Goal: Find specific page/section: Find specific page/section

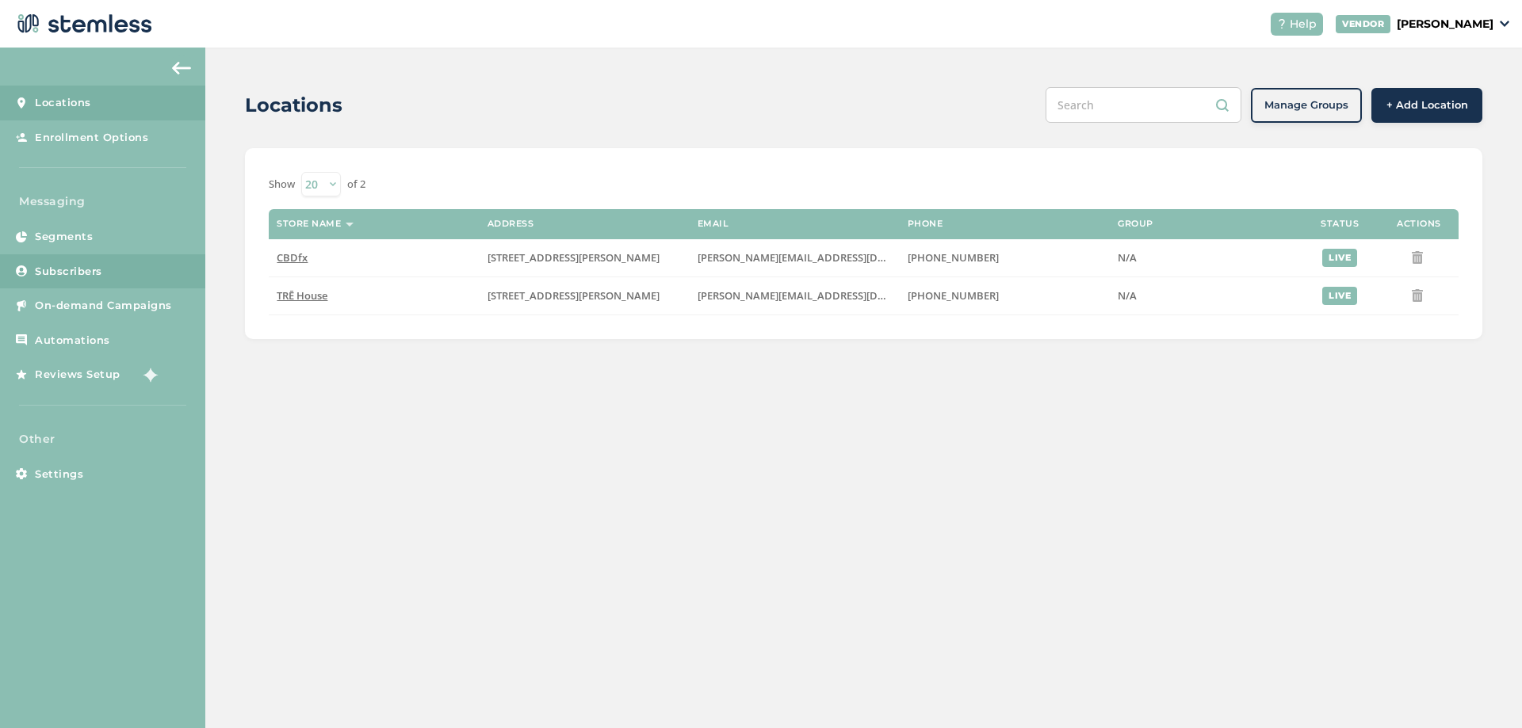
click at [90, 270] on span "Subscribers" at bounding box center [68, 272] width 67 height 16
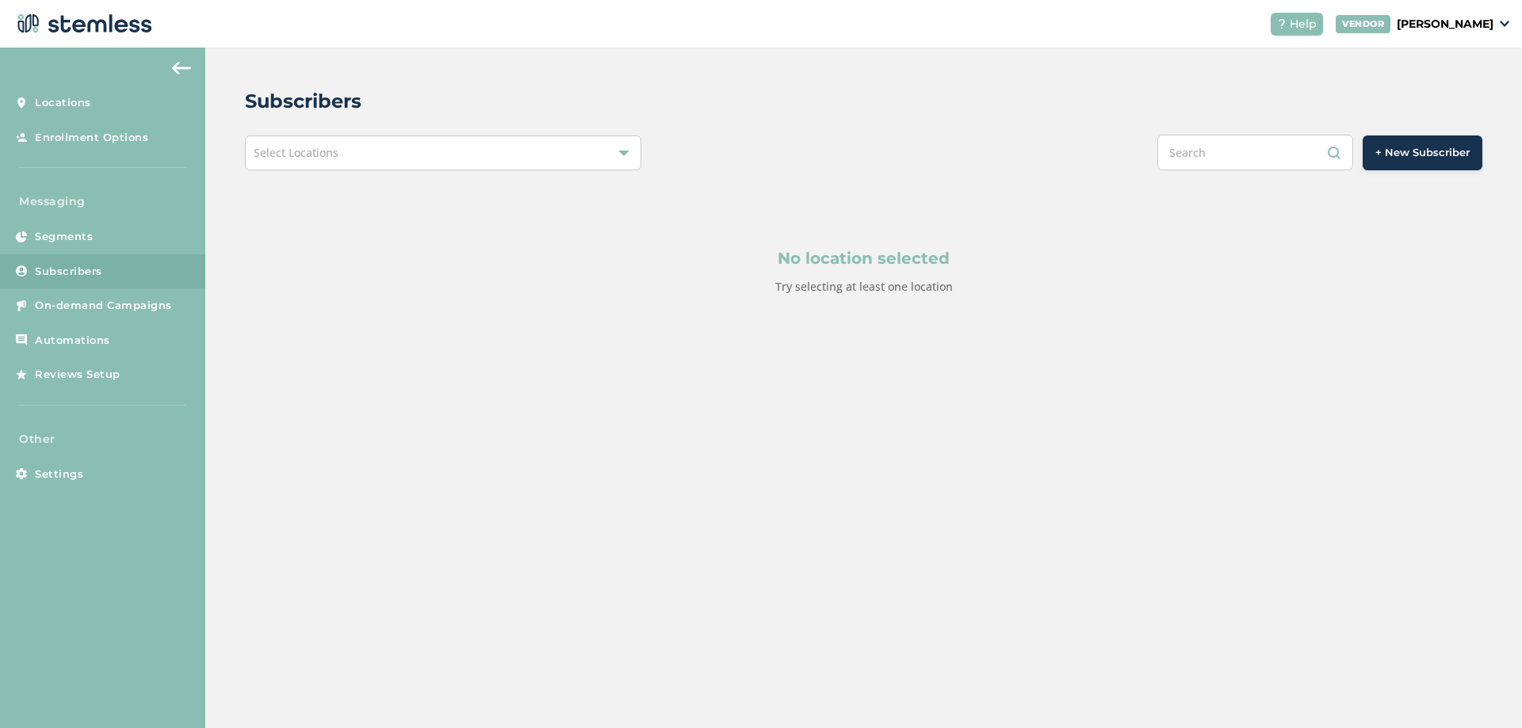
click at [377, 152] on div "Select Locations" at bounding box center [443, 153] width 396 height 35
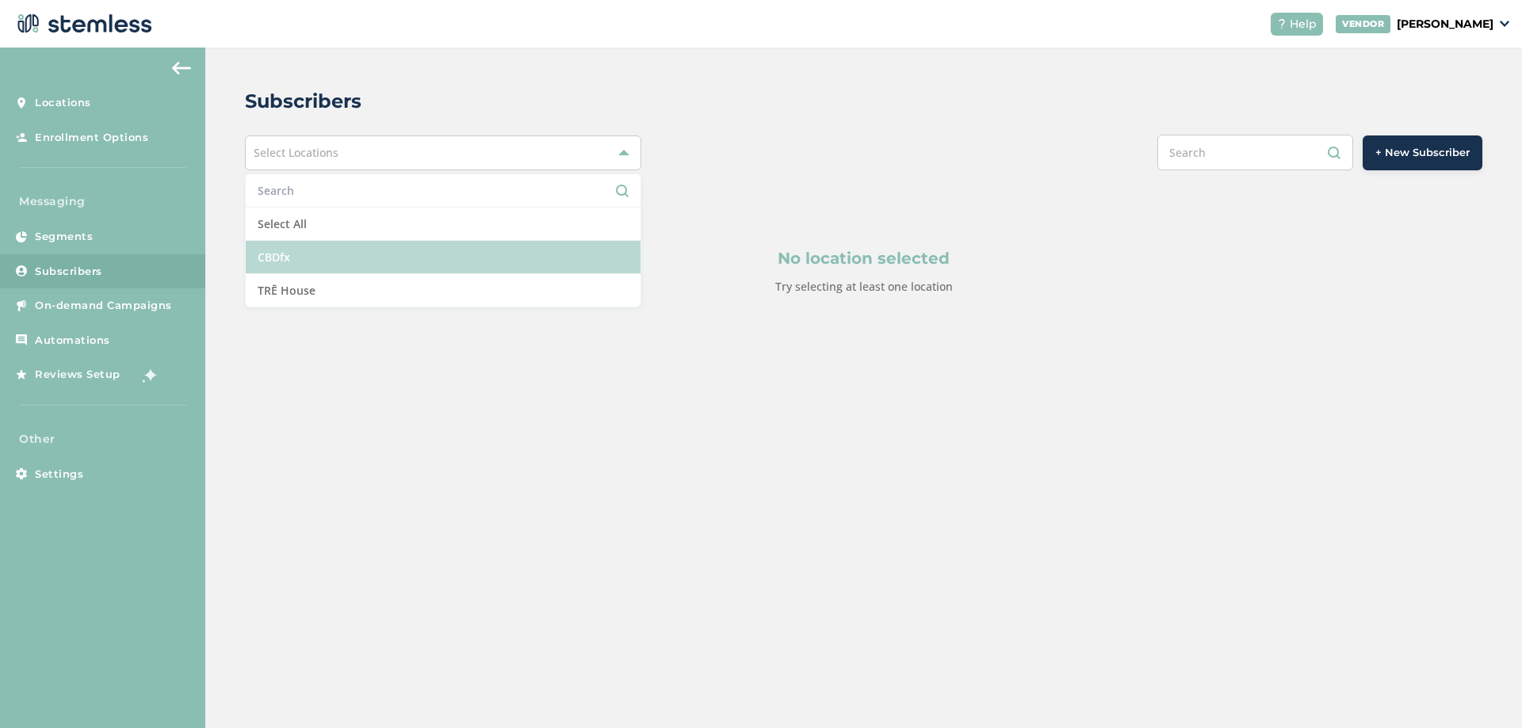
click at [299, 255] on li "CBDfx" at bounding box center [443, 257] width 395 height 33
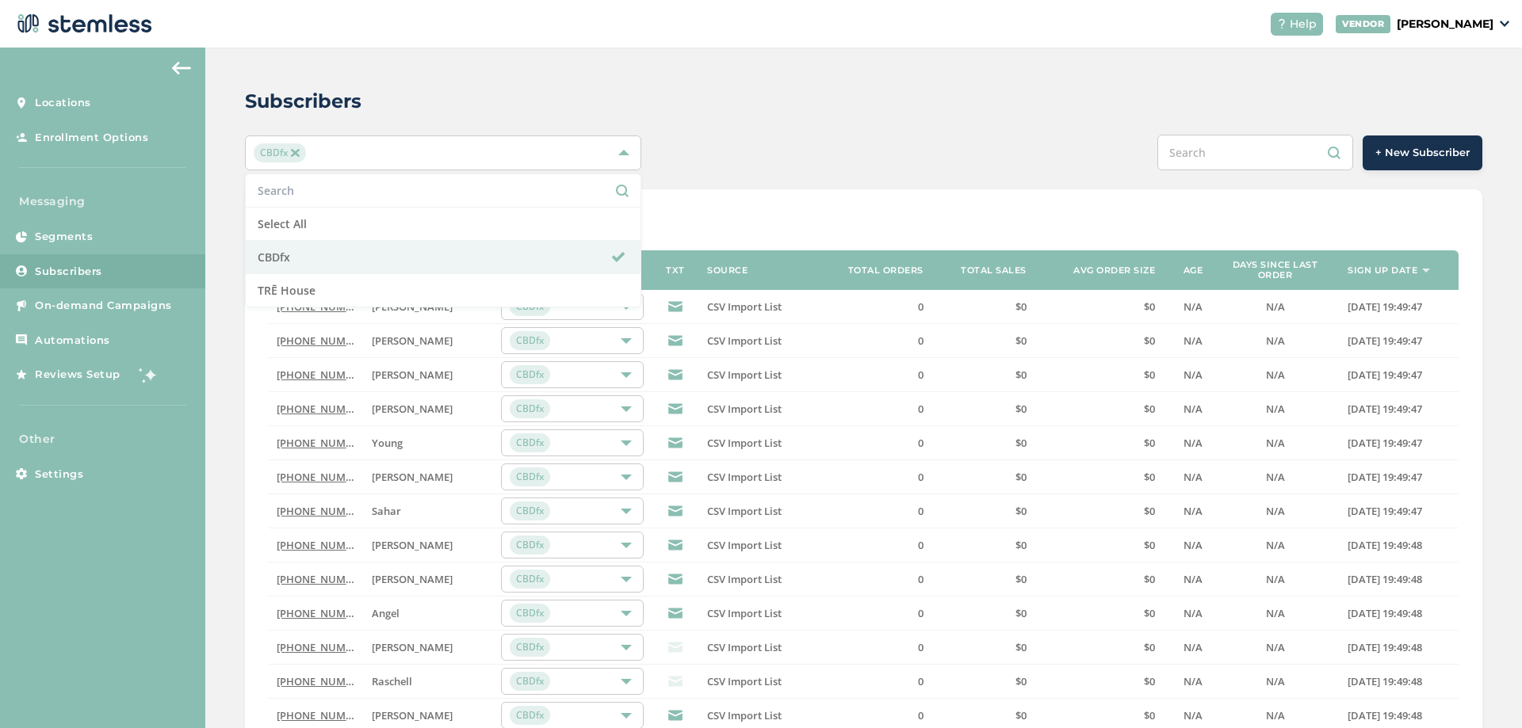
click at [606, 86] on div "Subscribers CBDfx Select All CBDfx TRĒ House + New Subscriber Show 20 50 100 of…" at bounding box center [863, 565] width 1317 height 1034
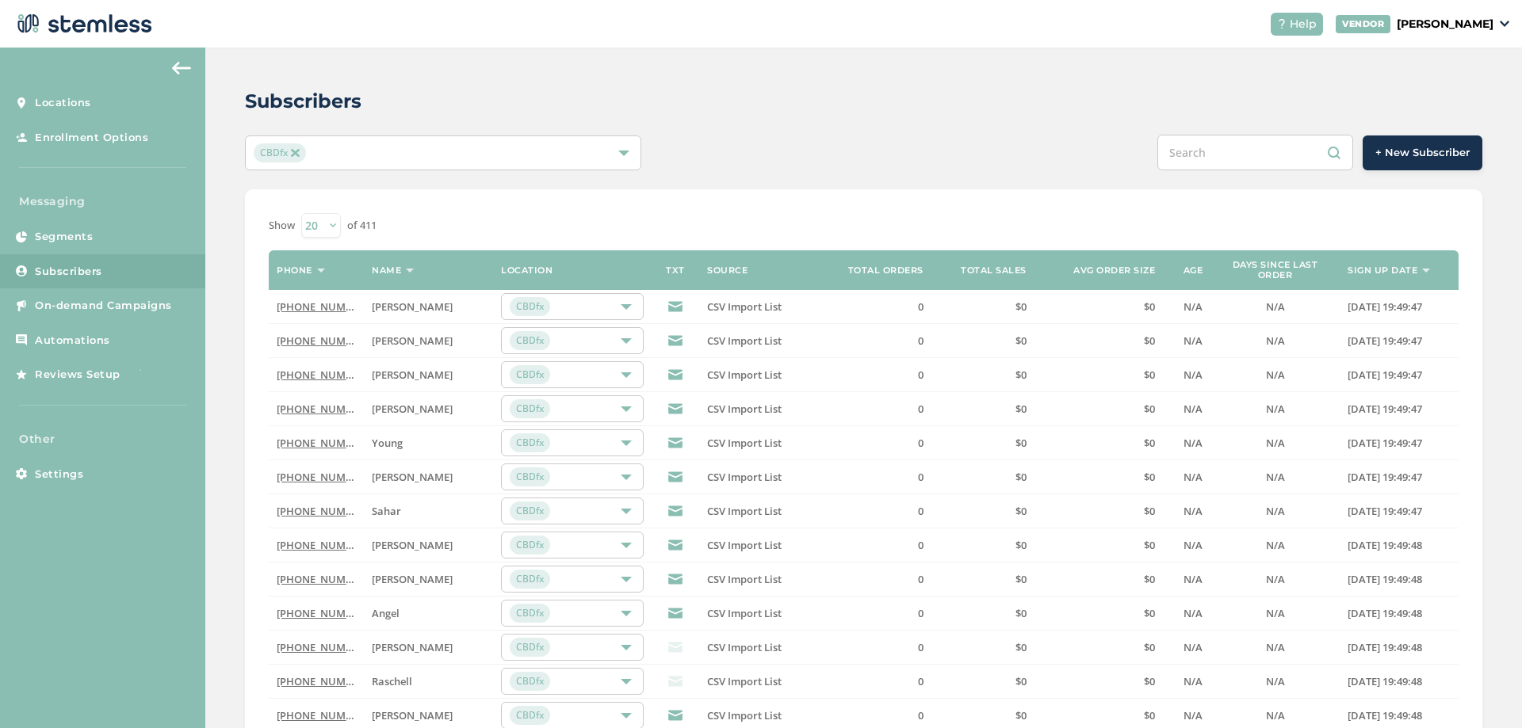
click at [1220, 156] on input "text" at bounding box center [1255, 153] width 196 height 36
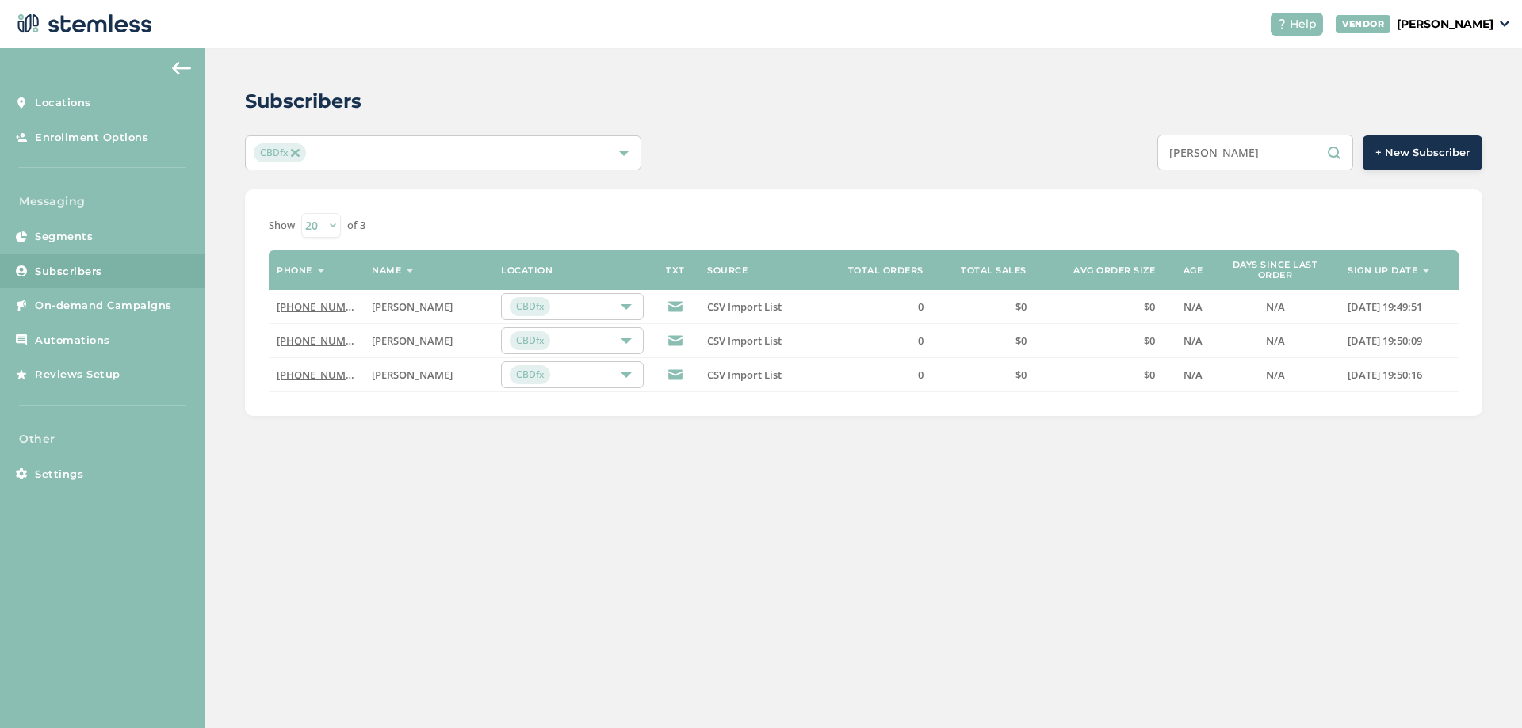
click at [342, 619] on div "Subscribers CBDfx brian + New Subscriber Show 20 50 100 of 3 Phone Name Locatio…" at bounding box center [863, 388] width 1317 height 681
click at [1269, 175] on div "Subscribers CBDfx brian + New Subscriber Show 20 50 100 of 3 Phone Name Locatio…" at bounding box center [863, 252] width 1317 height 408
click at [1262, 154] on input "brian" at bounding box center [1255, 153] width 196 height 36
click at [1262, 156] on input "brian" at bounding box center [1255, 153] width 196 height 36
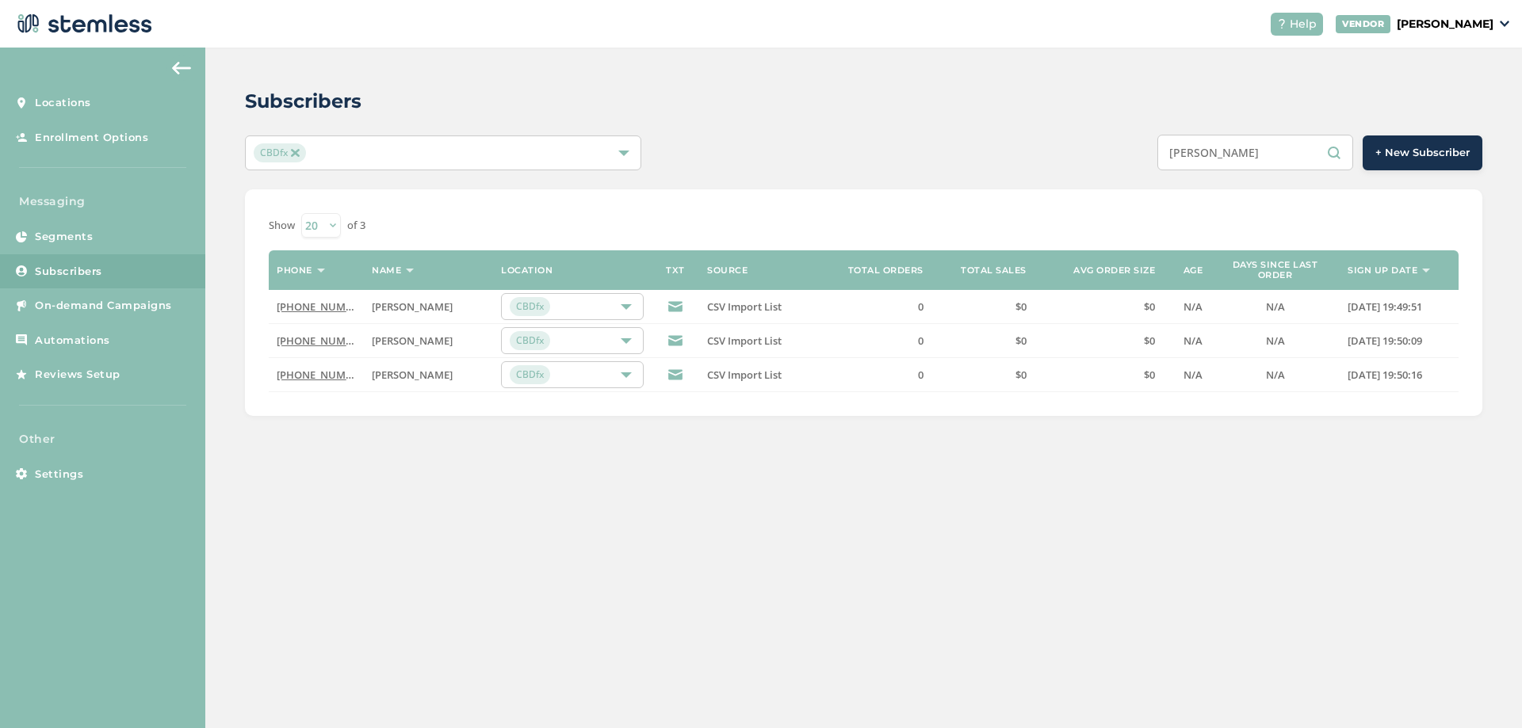
paste input "5038049208"
type input "5038049208"
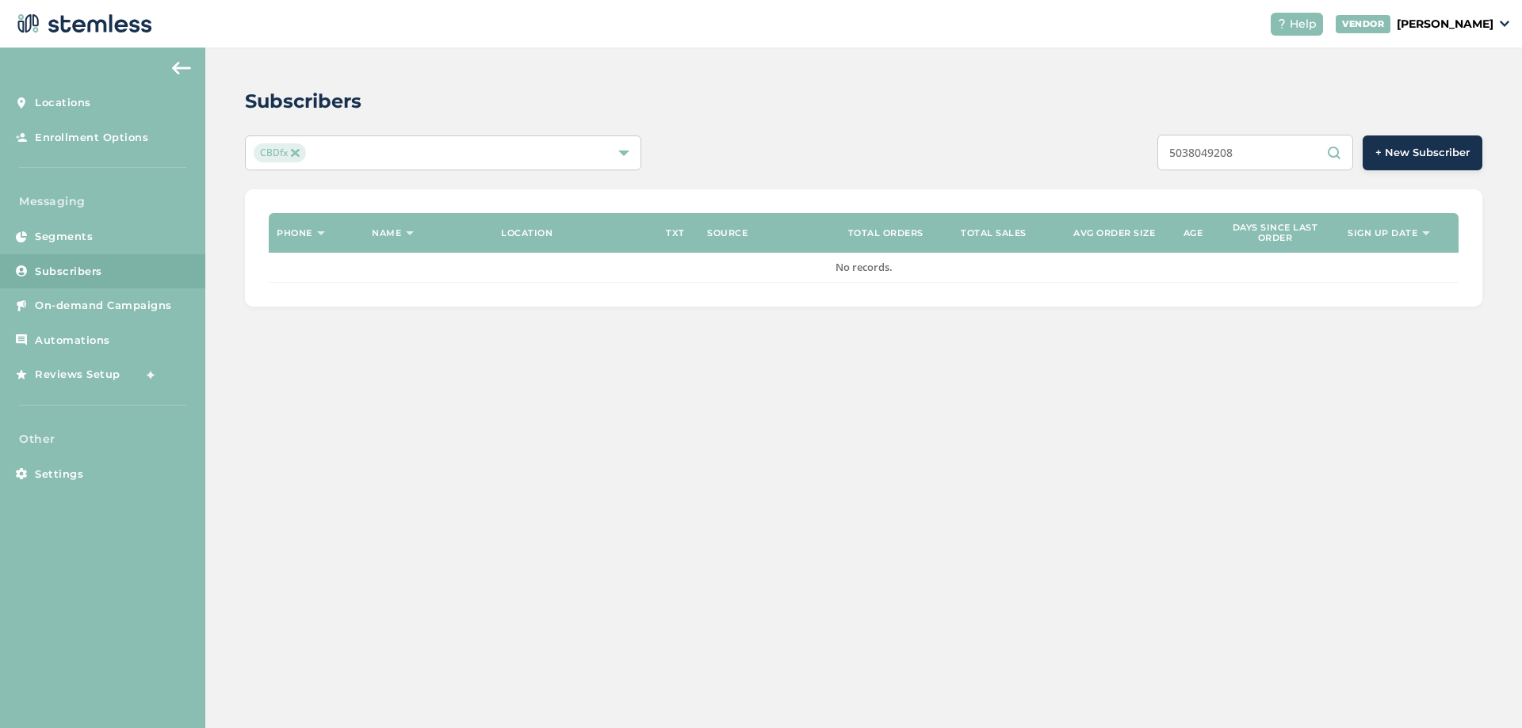
click at [1336, 332] on div "Subscribers CBDfx 5038049208 + New Subscriber Phone Name Location TXT Source To…" at bounding box center [863, 197] width 1317 height 299
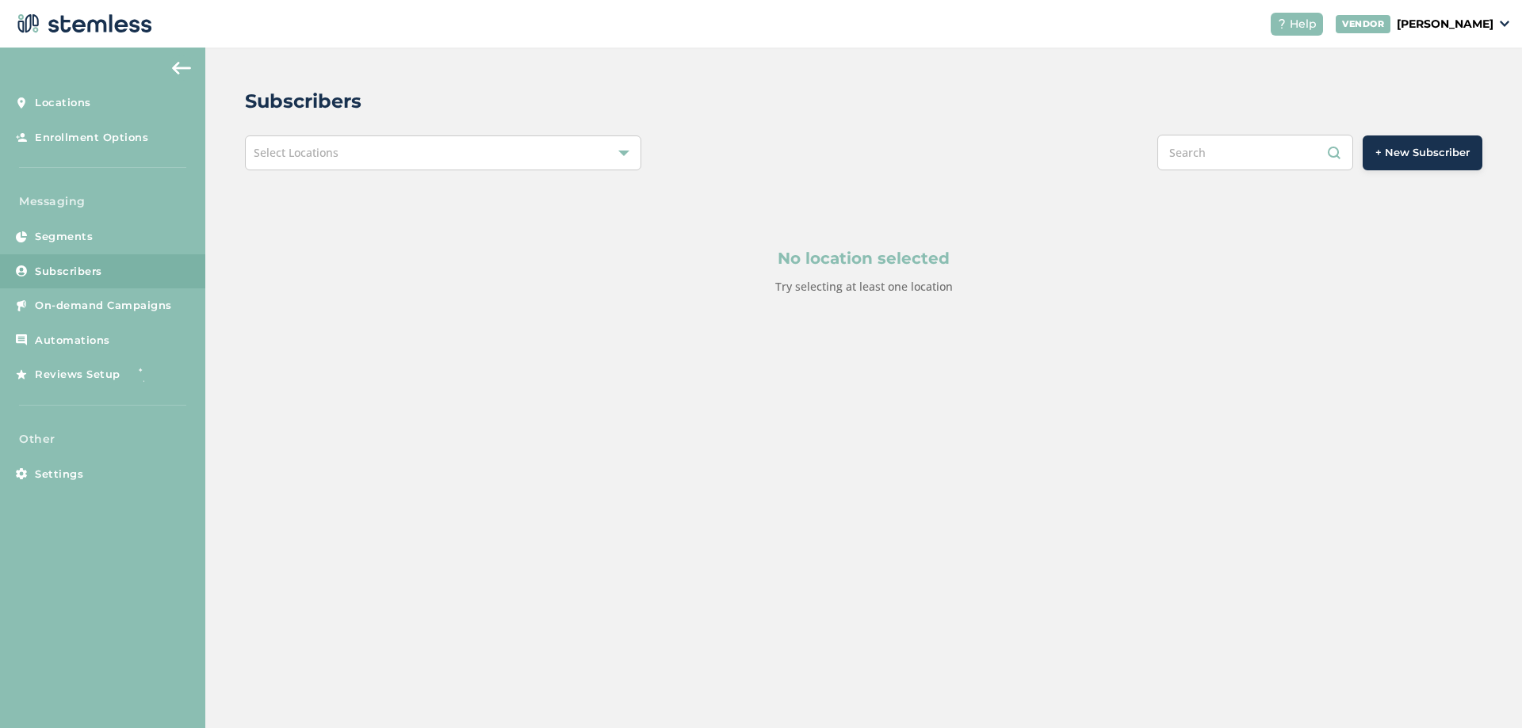
click at [594, 145] on div "Select Locations" at bounding box center [443, 153] width 396 height 35
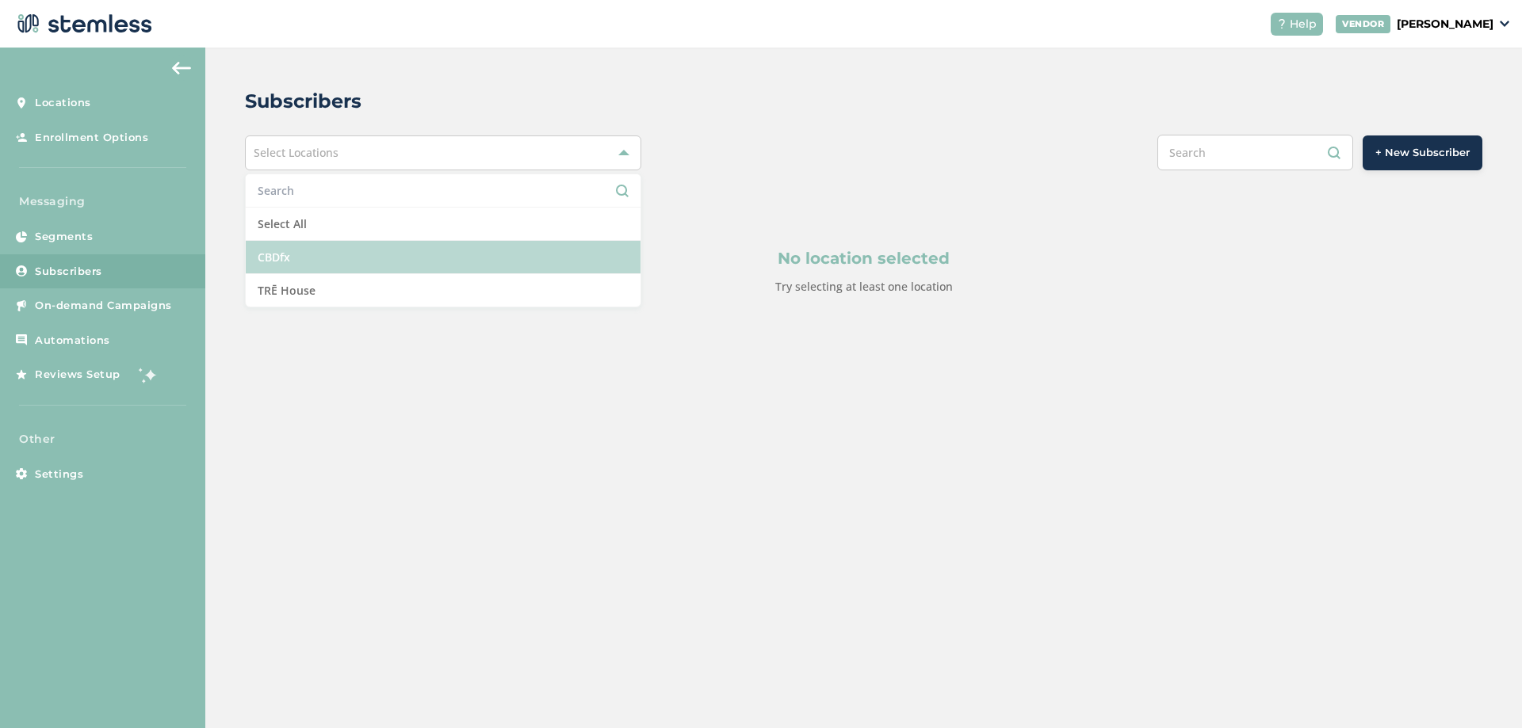
click at [323, 263] on li "CBDfx" at bounding box center [443, 257] width 395 height 33
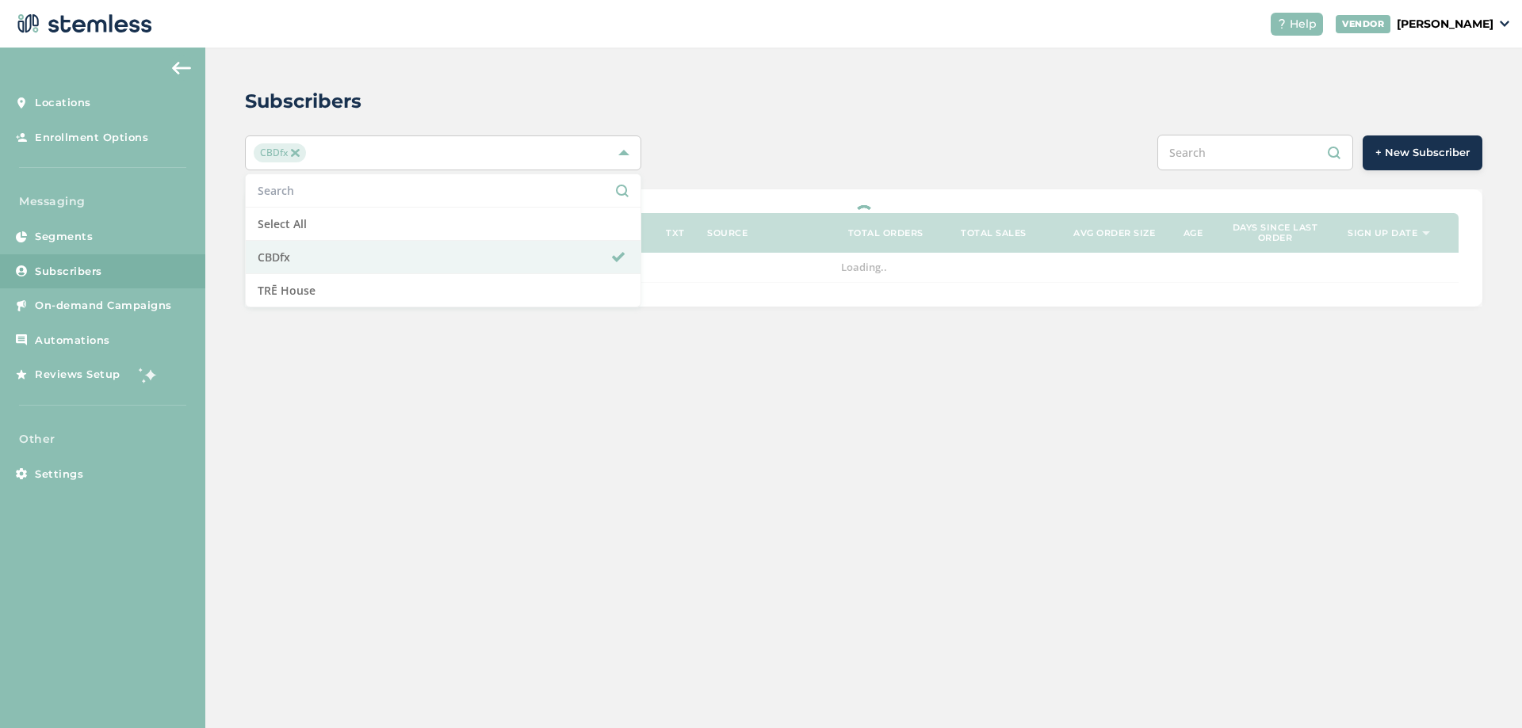
click at [1225, 156] on input "text" at bounding box center [1255, 153] width 196 height 36
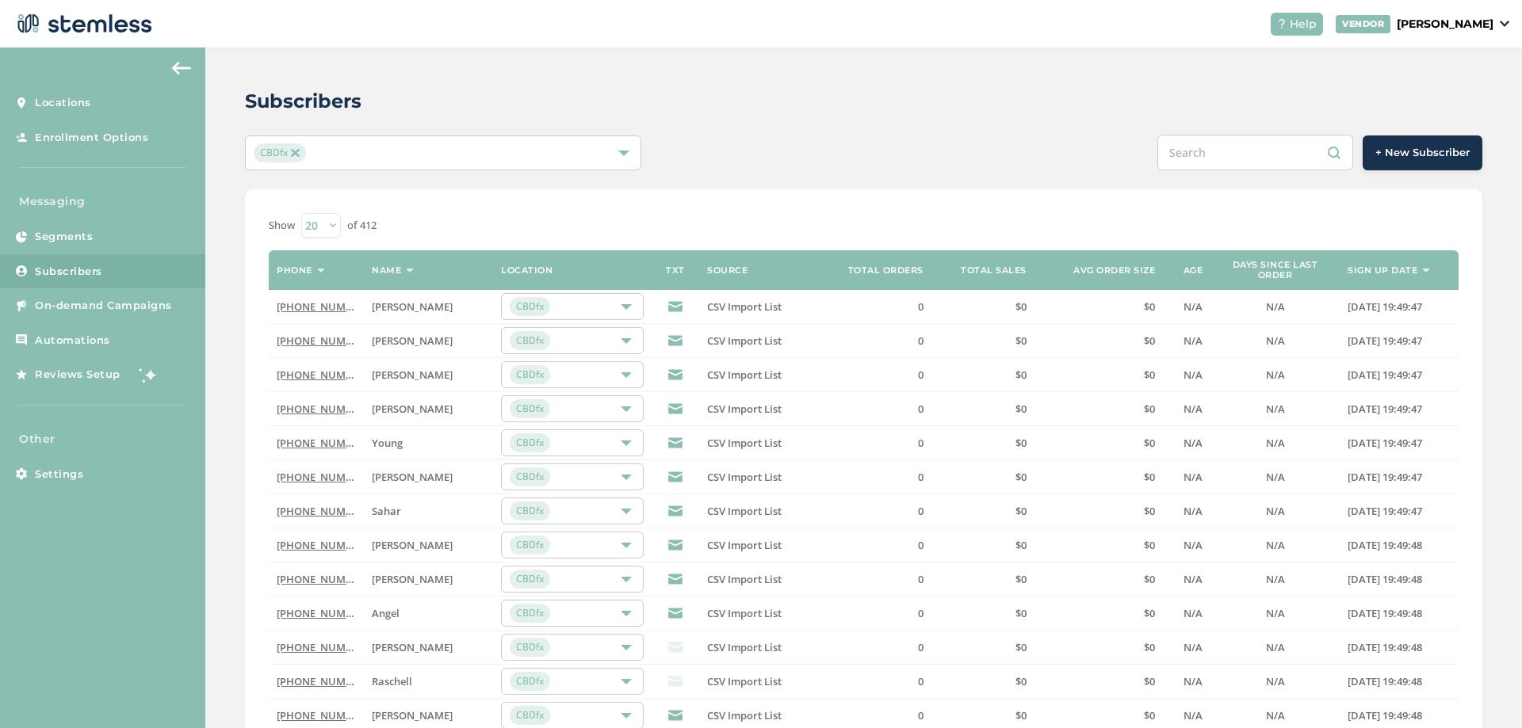
paste input "5038049208"
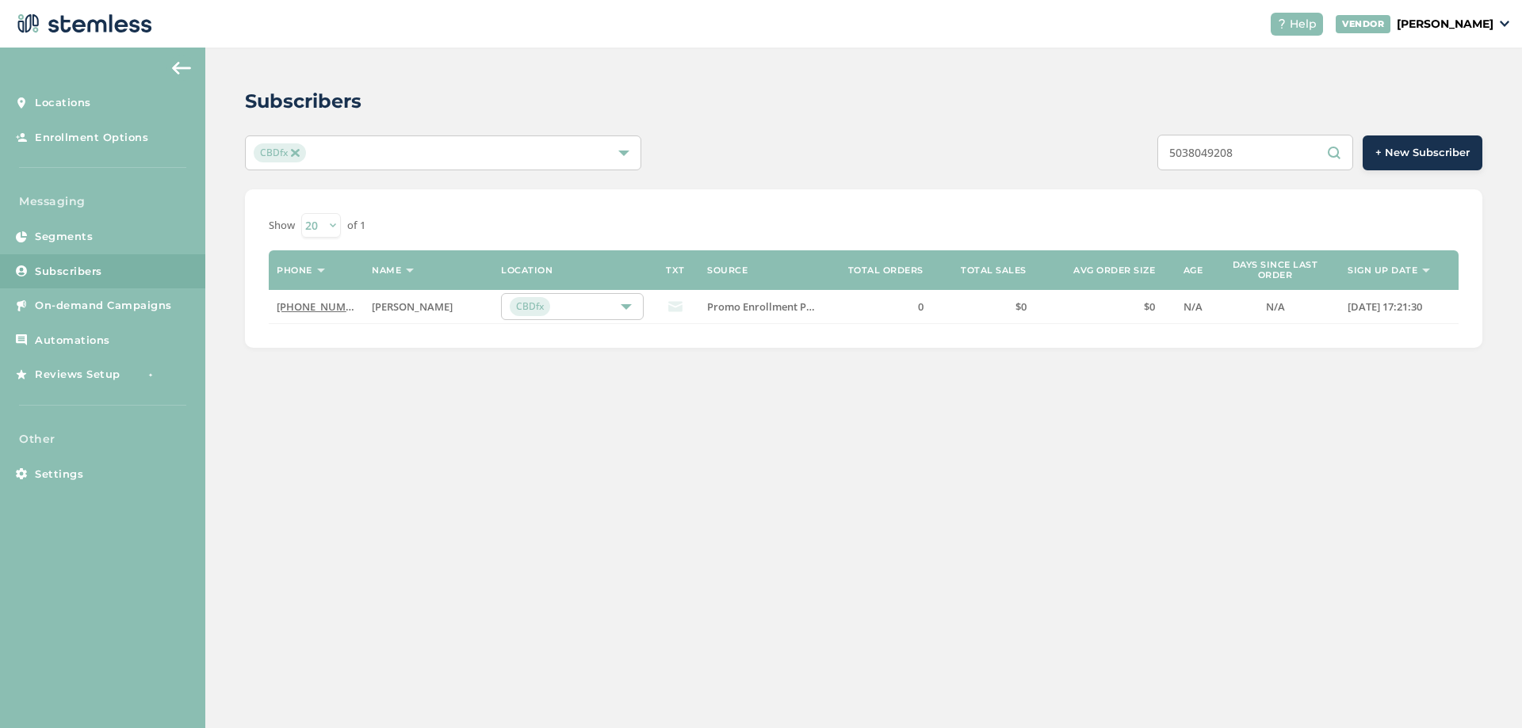
click at [1313, 384] on div "Subscribers CBDfx 5038049208 + New Subscriber Show [PHONE_NUMBER] of 1 Phone Na…" at bounding box center [863, 218] width 1317 height 340
click at [1275, 151] on input "5038049208" at bounding box center [1255, 153] width 196 height 36
click at [526, 644] on div "Subscribers CBDfx 5038049208 + New Subscriber Show [PHONE_NUMBER] of 1 Phone Na…" at bounding box center [863, 388] width 1317 height 681
click at [1267, 162] on input "5038049208" at bounding box center [1255, 153] width 196 height 36
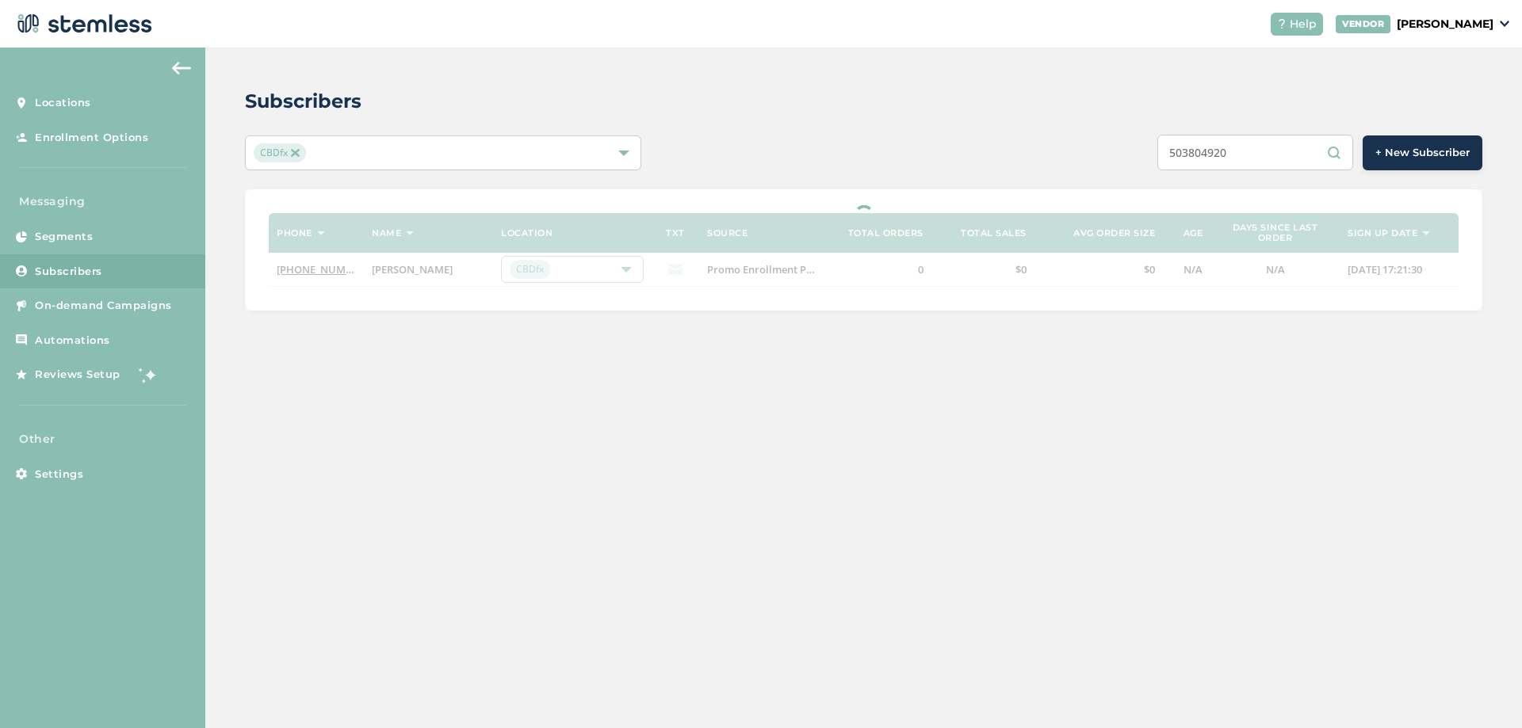
type input "5038049208"
